Goal: Download file/media

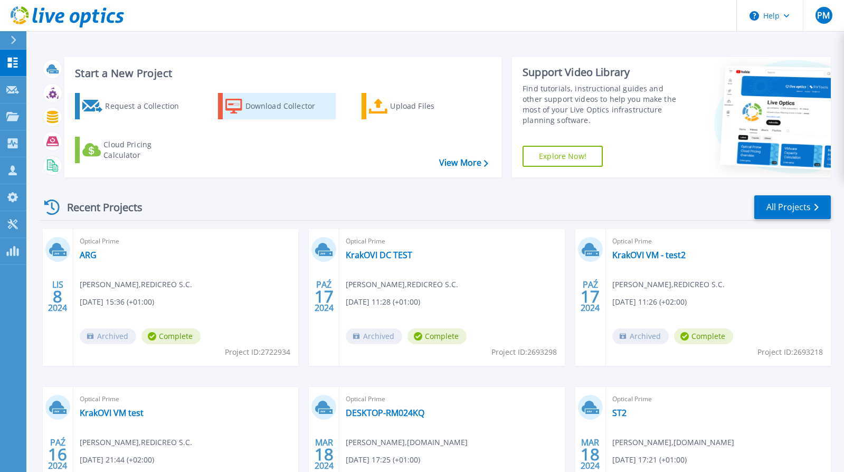
click at [307, 109] on div "Download Collector" at bounding box center [287, 106] width 84 height 21
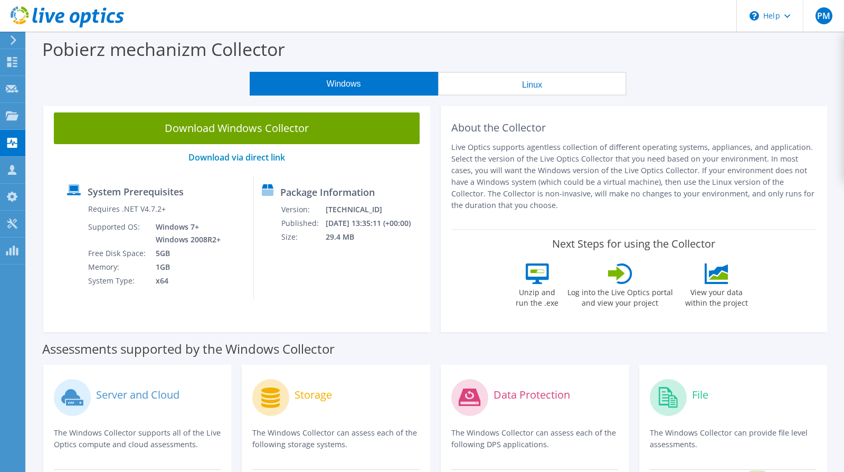
click at [504, 84] on button "Linux" at bounding box center [532, 84] width 188 height 24
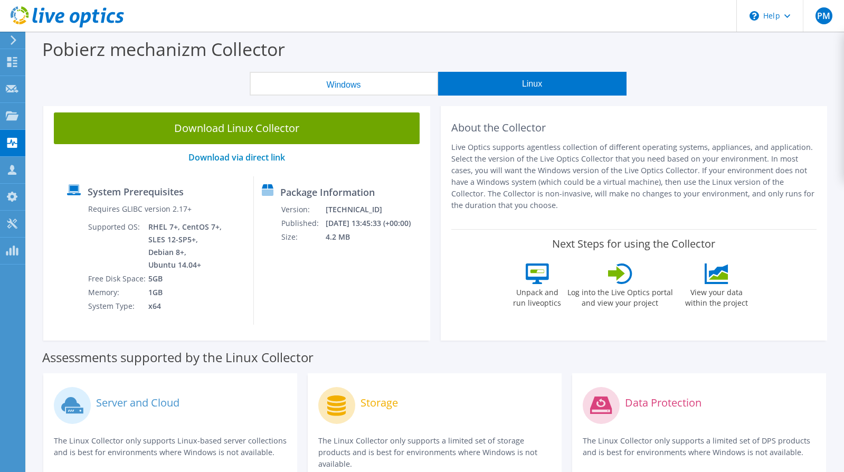
drag, startPoint x: 204, startPoint y: 265, endPoint x: 127, endPoint y: 235, distance: 83.0
click at [127, 239] on tr "Supported OS: RHEL 7+, CentOS 7+, SLES 12-SP5+, Debian 8+, Ubuntu 14.04+" at bounding box center [156, 246] width 136 height 52
click at [172, 259] on td "RHEL 7+, CentOS 7+, SLES 12-SP5+, Debian 8+, Ubuntu 14.04+" at bounding box center [186, 246] width 76 height 52
drag, startPoint x: 207, startPoint y: 264, endPoint x: 123, endPoint y: 222, distance: 94.4
click at [123, 222] on tr "Supported OS: RHEL 7+, CentOS 7+, SLES 12-SP5+, Debian 8+, Ubuntu 14.04+" at bounding box center [156, 246] width 136 height 52
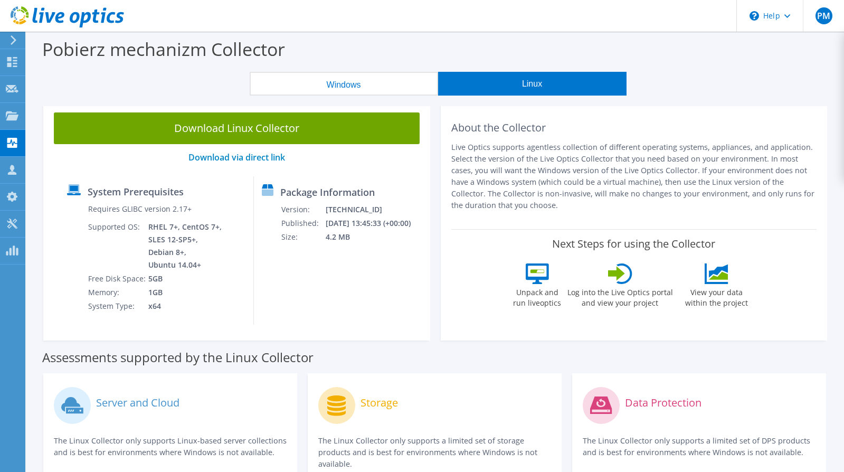
click at [168, 239] on td "RHEL 7+, CentOS 7+, SLES 12-SP5+, Debian 8+, Ubuntu 14.04+" at bounding box center [186, 246] width 76 height 52
click at [359, 83] on button "Windows" at bounding box center [344, 84] width 188 height 24
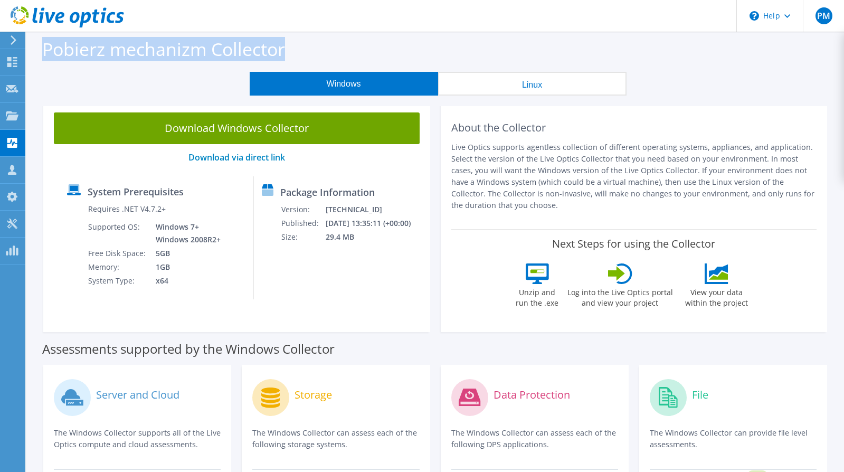
drag, startPoint x: 287, startPoint y: 51, endPoint x: 39, endPoint y: 43, distance: 247.6
click at [39, 43] on div "Pobierz mechanizm Collector" at bounding box center [435, 52] width 807 height 40
click at [64, 53] on label "Pobierz mechanizm Collector" at bounding box center [163, 49] width 243 height 24
drag, startPoint x: 49, startPoint y: 53, endPoint x: 270, endPoint y: 55, distance: 221.6
click at [230, 55] on label "Pobierz mechanizm Collector" at bounding box center [163, 49] width 243 height 24
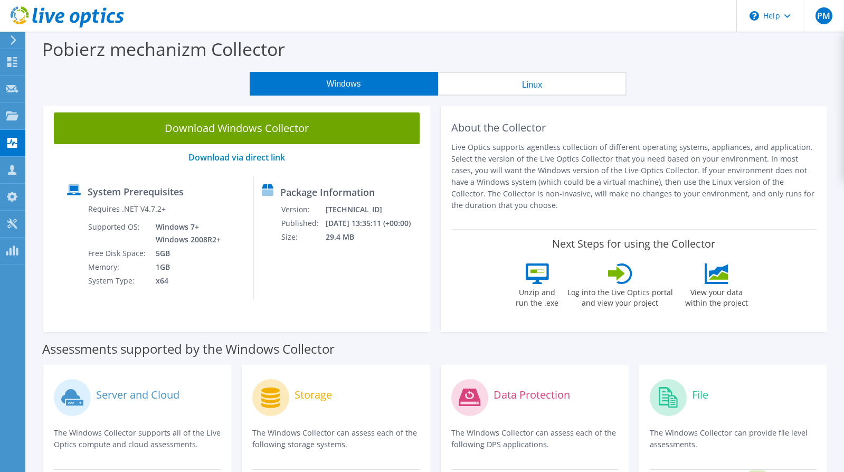
click at [291, 54] on div "Pobierz mechanizm Collector" at bounding box center [435, 52] width 807 height 40
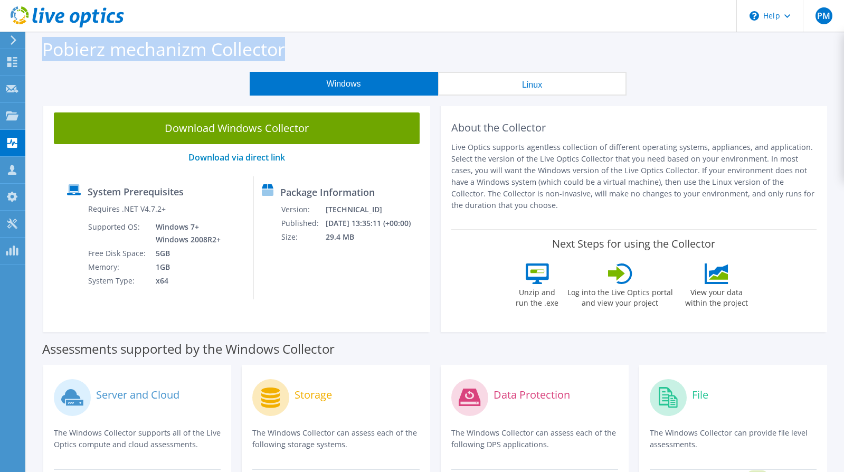
drag, startPoint x: 291, startPoint y: 54, endPoint x: 33, endPoint y: 53, distance: 258.0
click at [33, 53] on div "Pobierz mechanizm Collector" at bounding box center [435, 52] width 807 height 40
click at [56, 58] on label "Pobierz mechanizm Collector" at bounding box center [163, 49] width 243 height 24
drag, startPoint x: 38, startPoint y: 53, endPoint x: 293, endPoint y: 54, distance: 254.9
click at [293, 54] on div "Pobierz mechanizm Collector" at bounding box center [435, 52] width 807 height 40
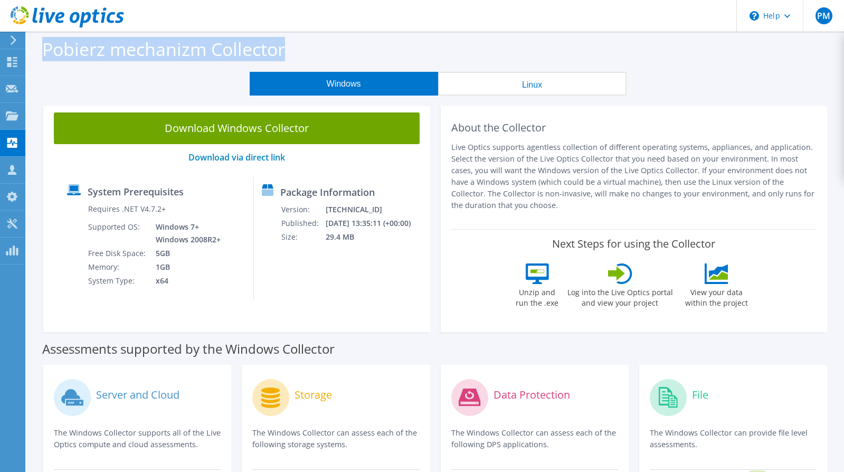
click at [294, 54] on div "Pobierz mechanizm Collector" at bounding box center [435, 52] width 807 height 40
drag, startPoint x: 283, startPoint y: 51, endPoint x: 41, endPoint y: 54, distance: 242.7
click at [41, 54] on div "Pobierz mechanizm Collector" at bounding box center [435, 52] width 807 height 40
click at [99, 61] on label "Pobierz mechanizm Collector" at bounding box center [163, 49] width 243 height 24
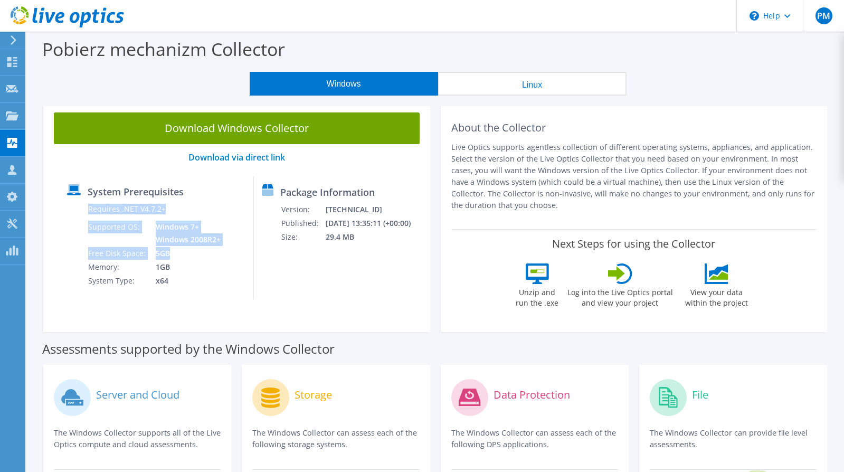
drag, startPoint x: 155, startPoint y: 251, endPoint x: 85, endPoint y: 251, distance: 69.6
click at [85, 251] on div "Requires .NET V4.7.2+ Supported OS: Windows 7+ Windows 2008R2+ Free Disk Space:…" at bounding box center [145, 244] width 156 height 85
click at [85, 251] on div at bounding box center [77, 244] width 21 height 85
drag, startPoint x: 164, startPoint y: 211, endPoint x: 80, endPoint y: 209, distance: 83.4
click at [80, 209] on div "Requires .NET V4.7.2+ Supported OS: Windows 7+ Windows 2008R2+ Free Disk Space:…" at bounding box center [145, 244] width 156 height 85
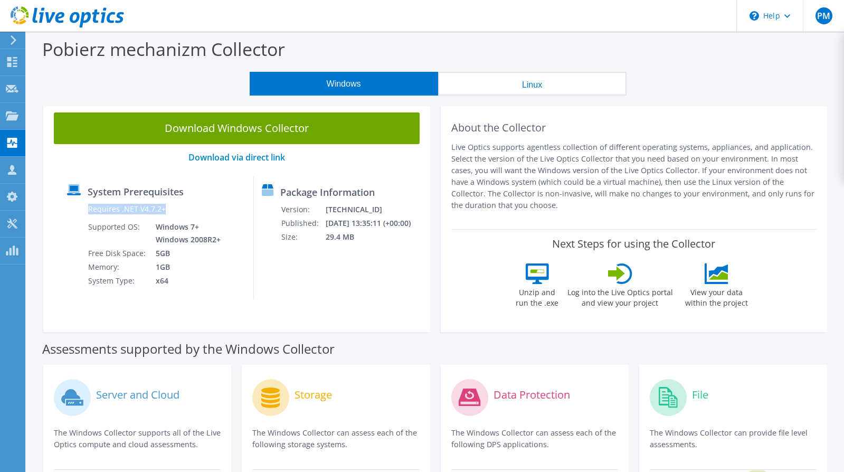
click at [94, 212] on label "Requires .NET V4.7.2+" at bounding box center [127, 209] width 78 height 11
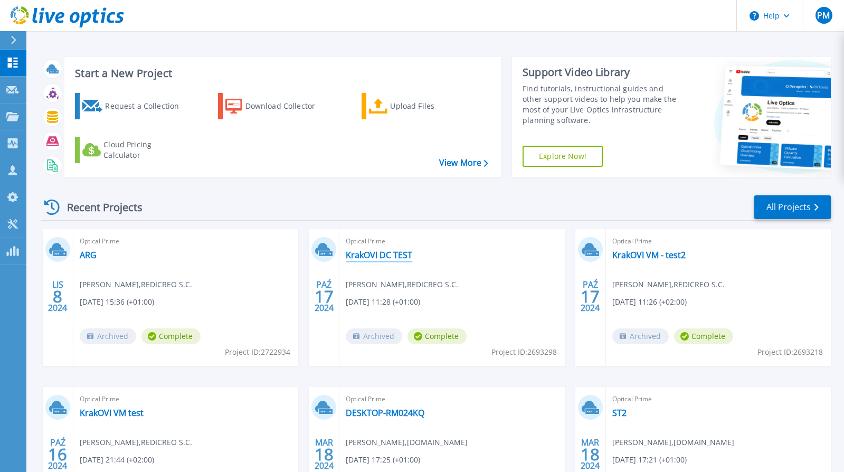
click at [405, 260] on link "KrakOVI DC TEST" at bounding box center [379, 255] width 66 height 11
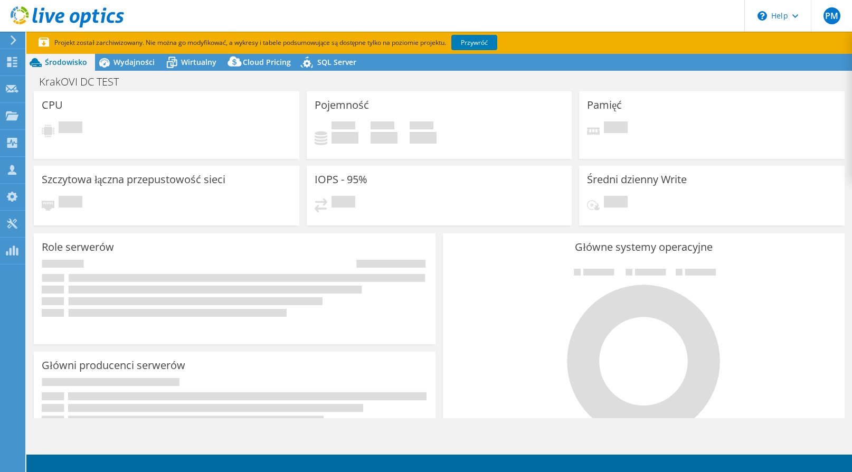
select select "USD"
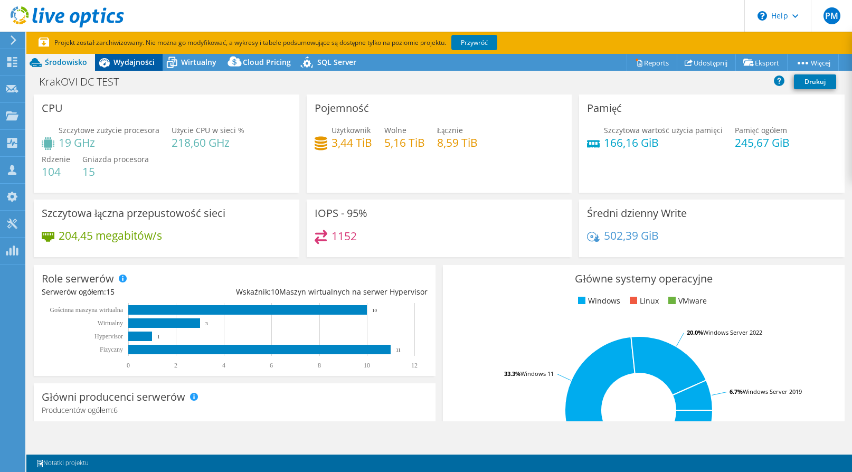
click at [108, 63] on icon at bounding box center [104, 62] width 11 height 9
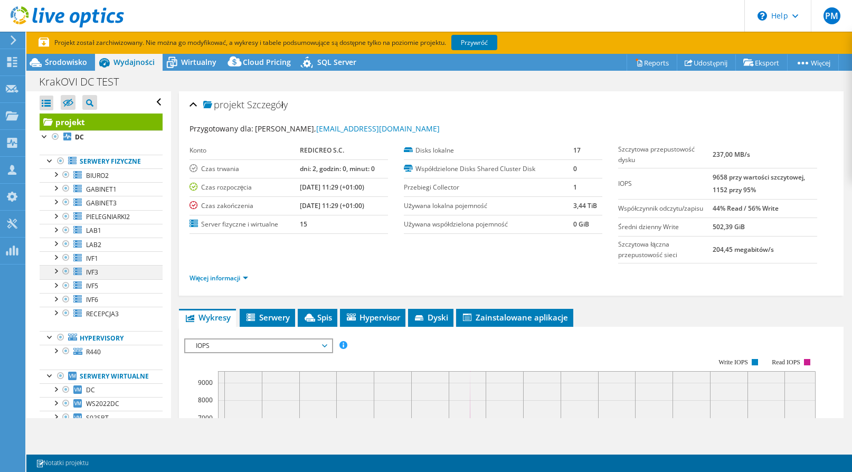
click at [53, 268] on div at bounding box center [55, 270] width 11 height 11
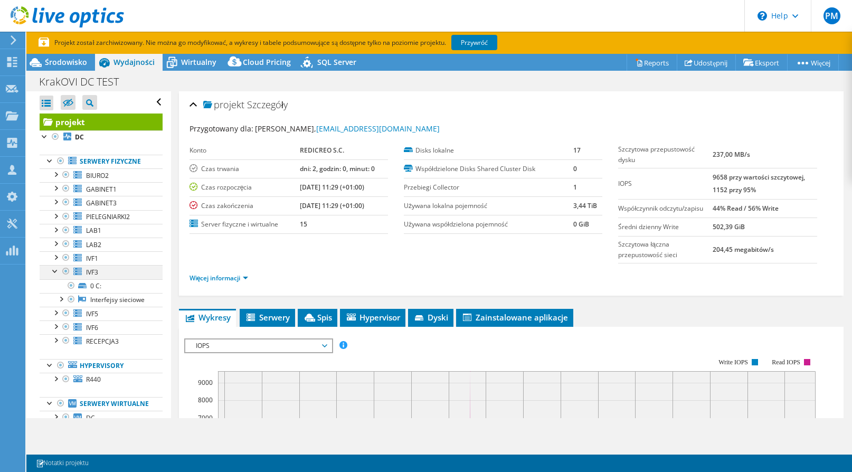
click at [56, 272] on div at bounding box center [55, 270] width 11 height 11
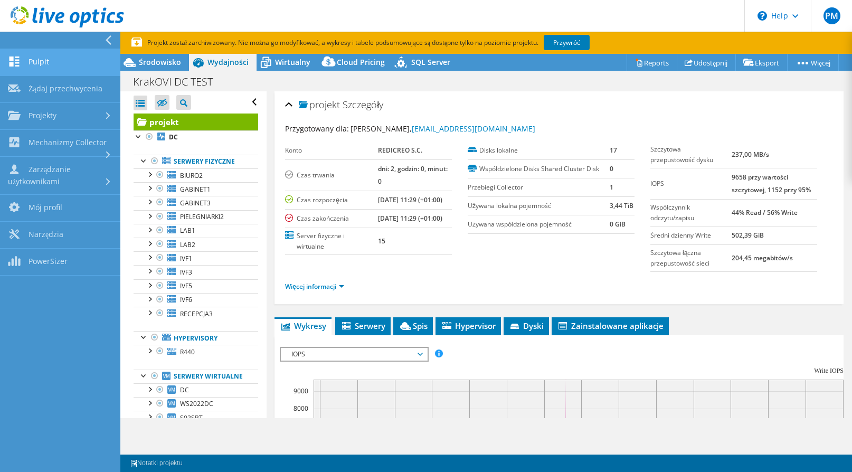
click at [44, 60] on link "Pulpit" at bounding box center [60, 62] width 120 height 27
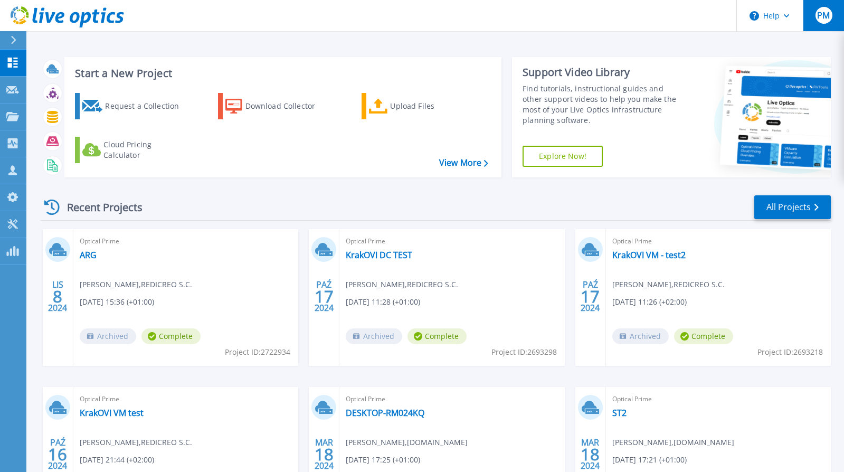
click at [832, 18] on div "PM" at bounding box center [823, 15] width 17 height 17
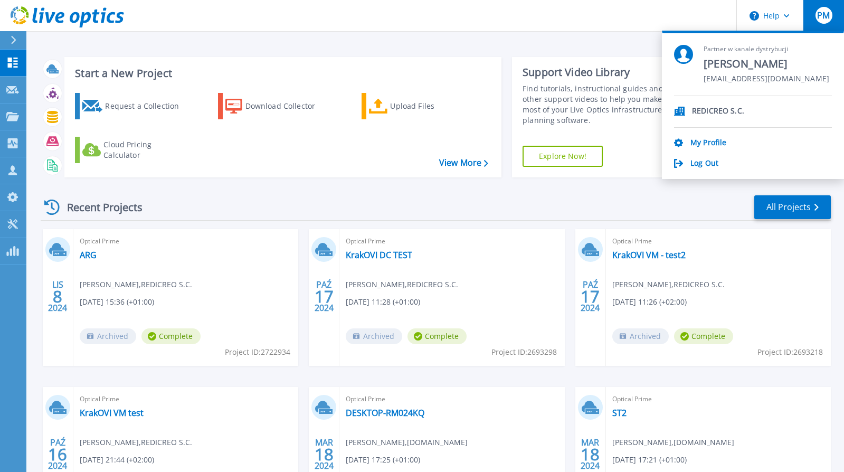
click at [403, 60] on div "Start a New Project Request a Collection Download Collector Upload Files Cloud …" at bounding box center [282, 117] width 437 height 120
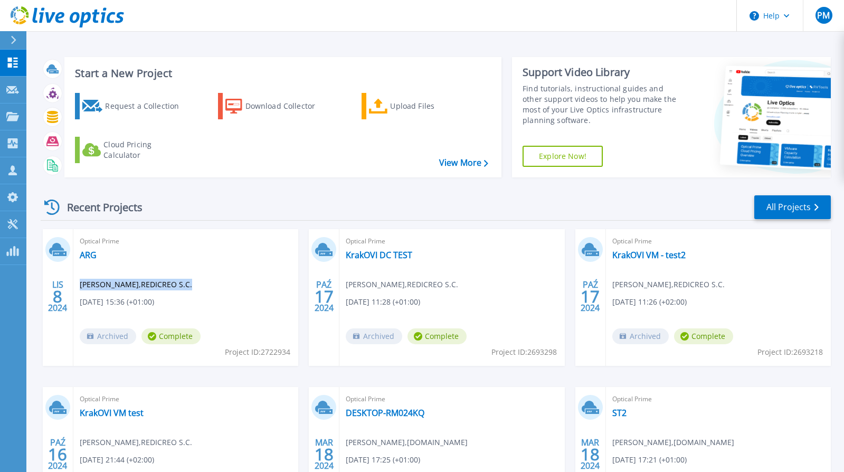
drag, startPoint x: 181, startPoint y: 280, endPoint x: 80, endPoint y: 287, distance: 101.0
click at [80, 287] on div "Optical Prime ARG Piotr Majda , REDICREO S.C. 11.08.2024, 15:36 (+01:00) Archiv…" at bounding box center [185, 297] width 225 height 137
click at [80, 287] on span "Piotr Majda , REDICREO S.C." at bounding box center [136, 285] width 112 height 12
click at [8, 41] on button at bounding box center [13, 40] width 26 height 18
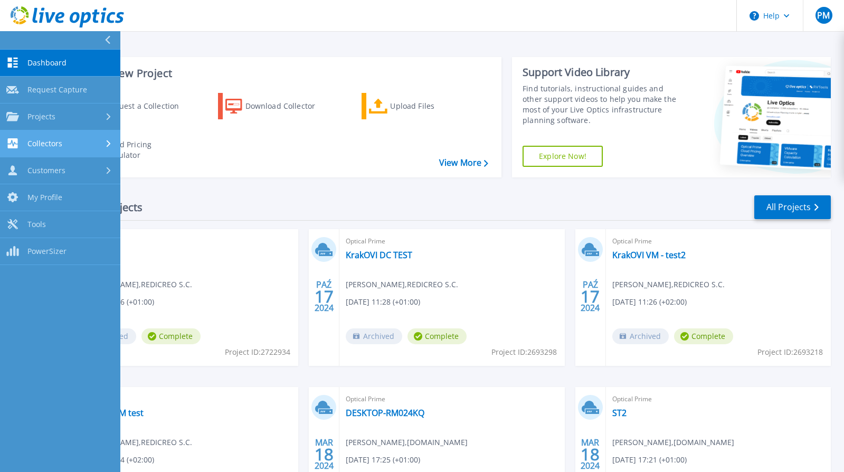
click at [49, 148] on span "Collectors" at bounding box center [44, 143] width 35 height 9
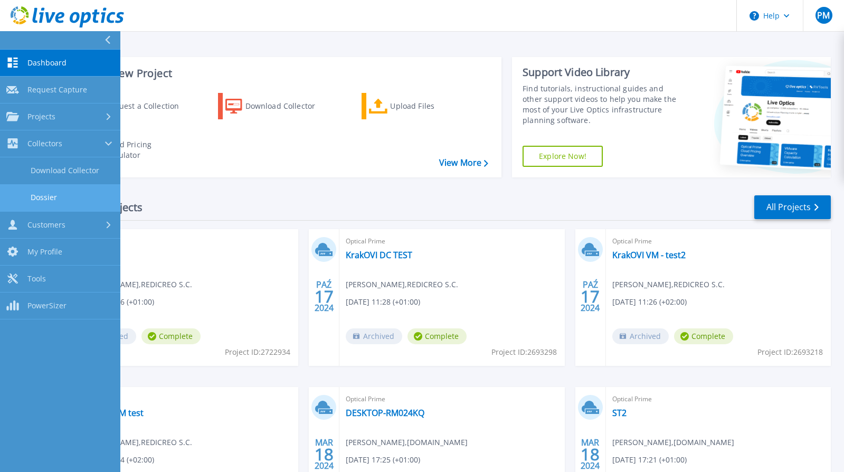
click at [55, 200] on link "Dossier" at bounding box center [60, 197] width 120 height 27
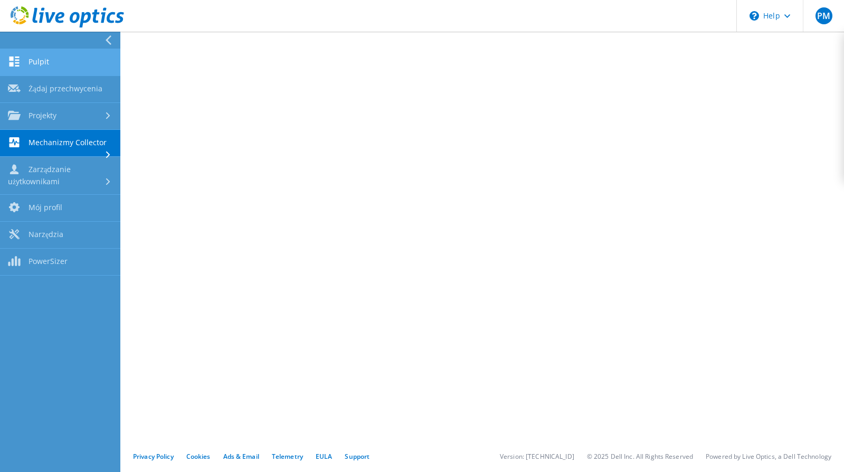
click at [71, 60] on link "Pulpit" at bounding box center [60, 62] width 120 height 27
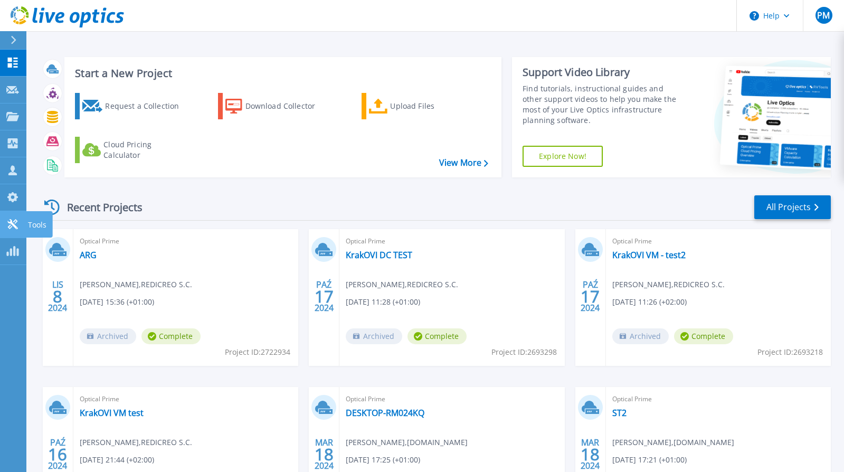
click at [14, 228] on icon at bounding box center [12, 224] width 13 height 10
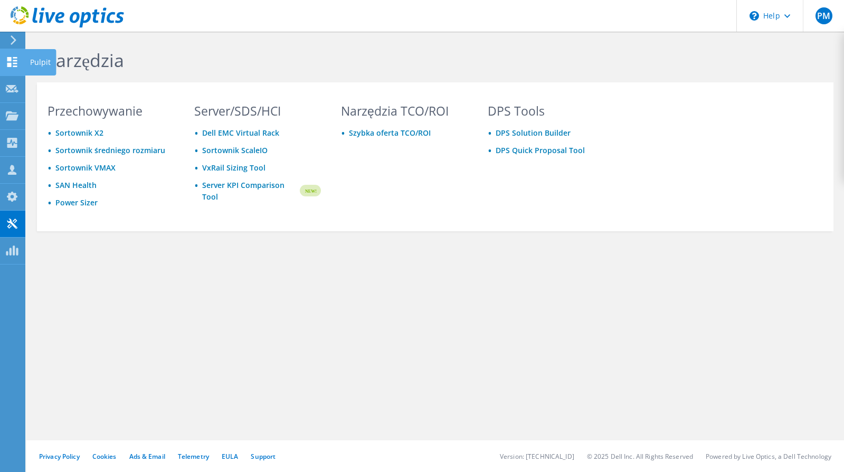
click at [13, 58] on icon at bounding box center [12, 62] width 13 height 10
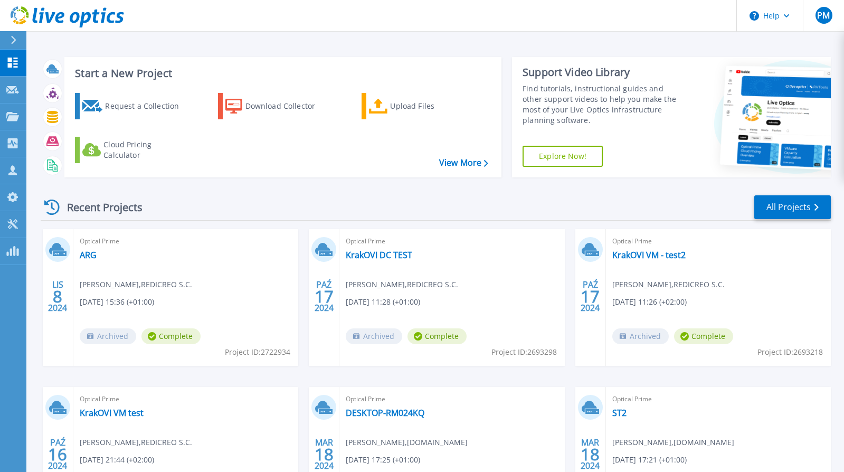
click at [236, 193] on div "Recent Projects All Projects LIS 8 2024 Optical Prime ARG [PERSON_NAME] , REDIC…" at bounding box center [436, 369] width 790 height 367
drag, startPoint x: 163, startPoint y: 204, endPoint x: 63, endPoint y: 205, distance: 99.7
click at [64, 202] on div "Recent Projects All Projects" at bounding box center [436, 207] width 790 height 26
click at [63, 205] on div "Recent Projects" at bounding box center [99, 207] width 116 height 26
drag, startPoint x: 63, startPoint y: 206, endPoint x: 161, endPoint y: 216, distance: 98.7
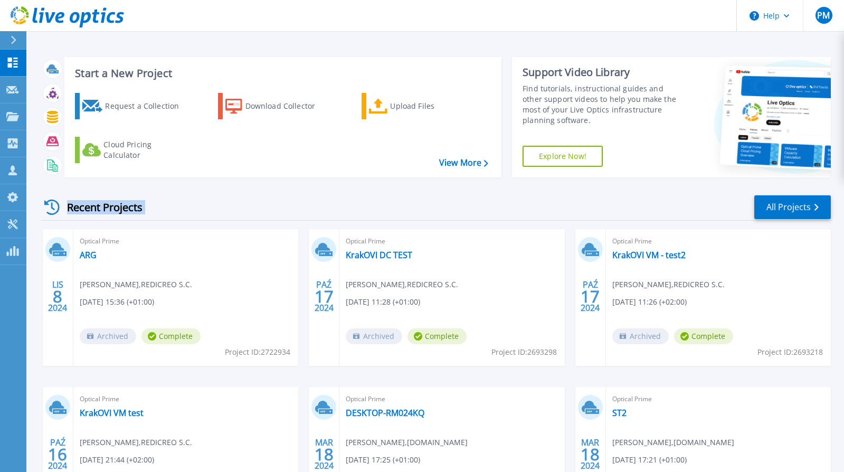
click at [159, 216] on div "Recent Projects All Projects" at bounding box center [436, 207] width 790 height 26
click at [165, 211] on div "Recent Projects All Projects" at bounding box center [436, 207] width 790 height 26
